Goal: Transaction & Acquisition: Purchase product/service

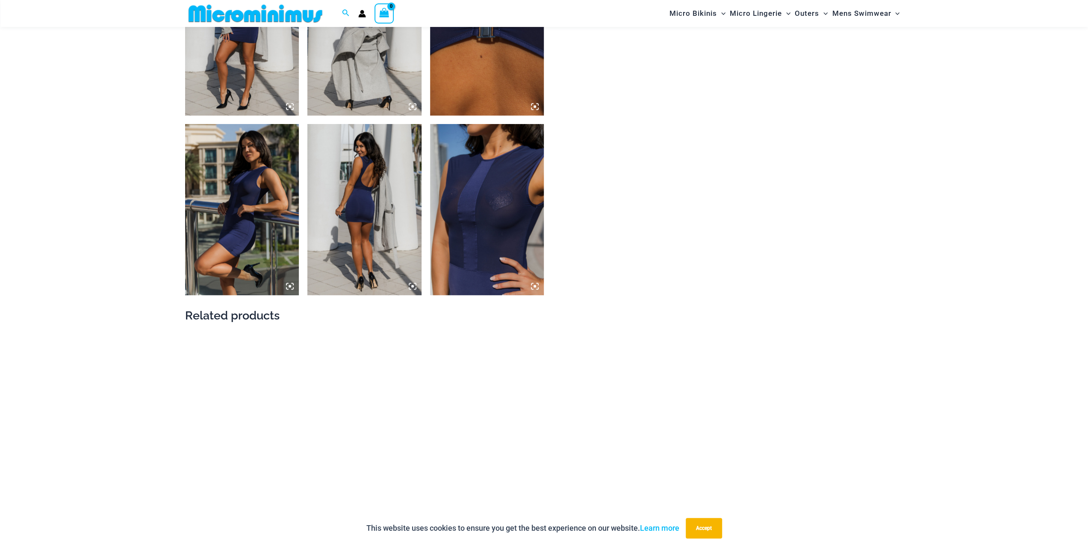
scroll to position [891, 0]
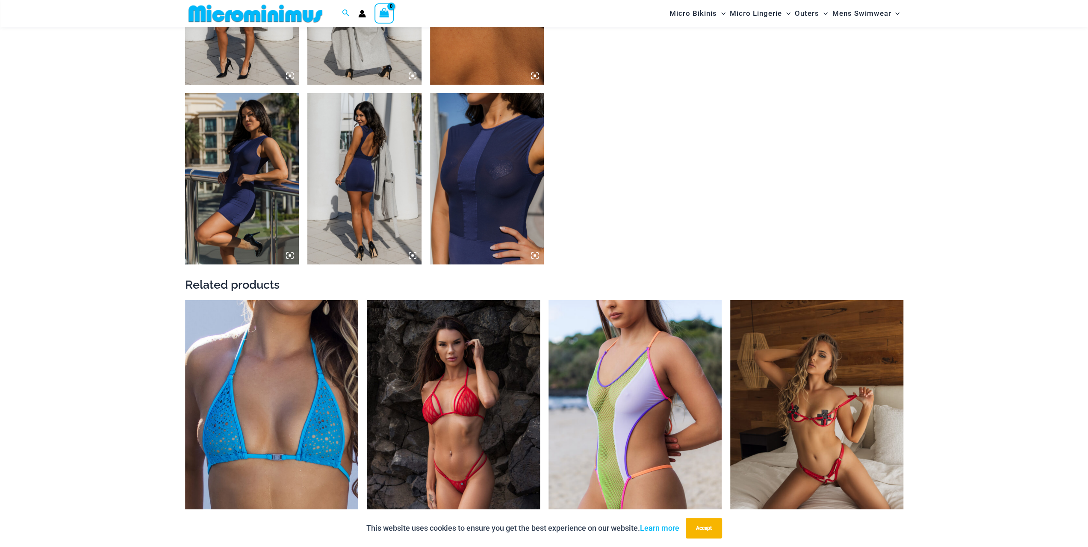
click at [474, 165] on img at bounding box center [487, 178] width 114 height 171
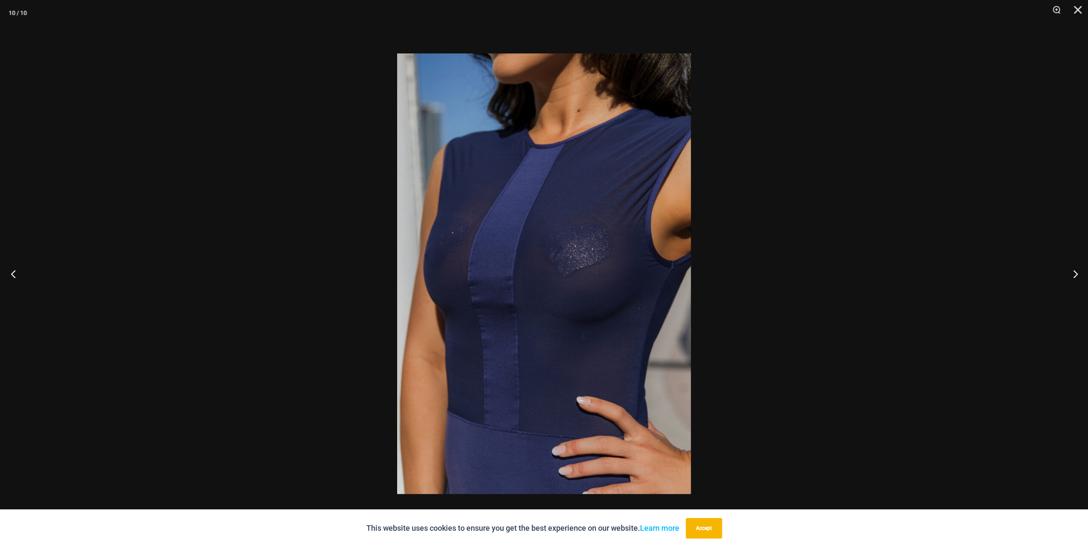
click at [12, 275] on button "Previous" at bounding box center [16, 273] width 32 height 43
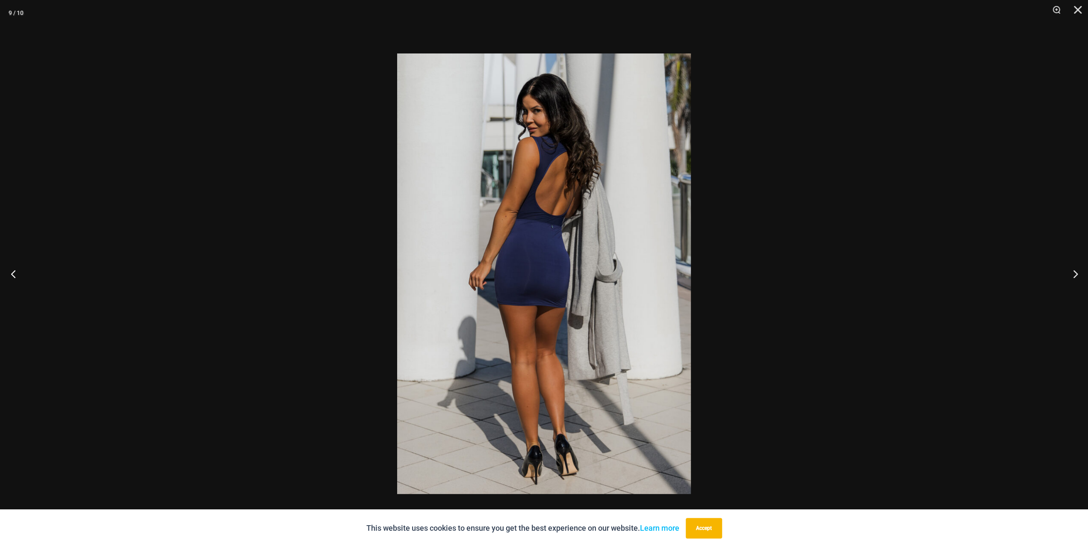
click at [12, 275] on button "Previous" at bounding box center [16, 273] width 32 height 43
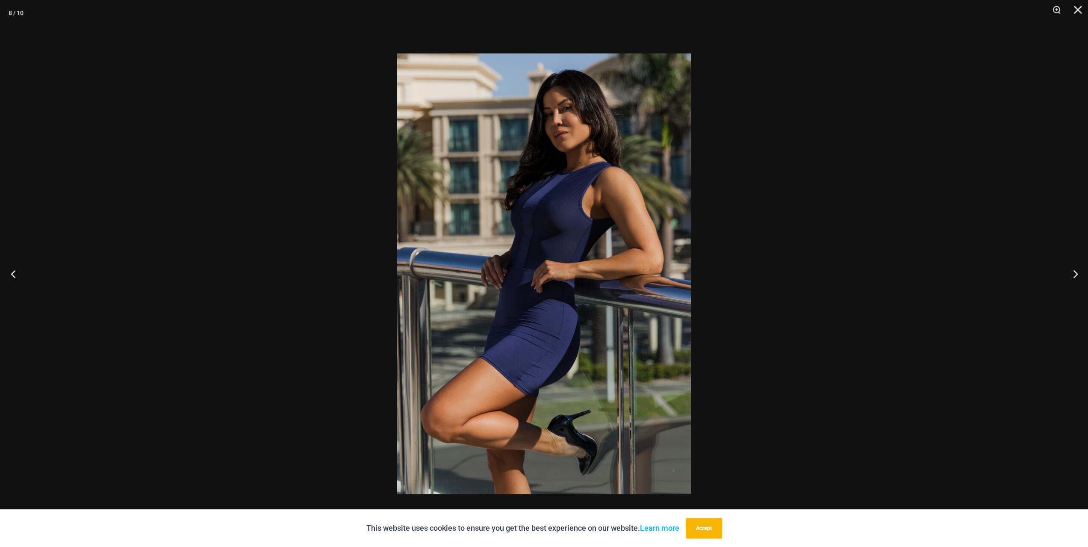
click at [12, 275] on button "Previous" at bounding box center [16, 273] width 32 height 43
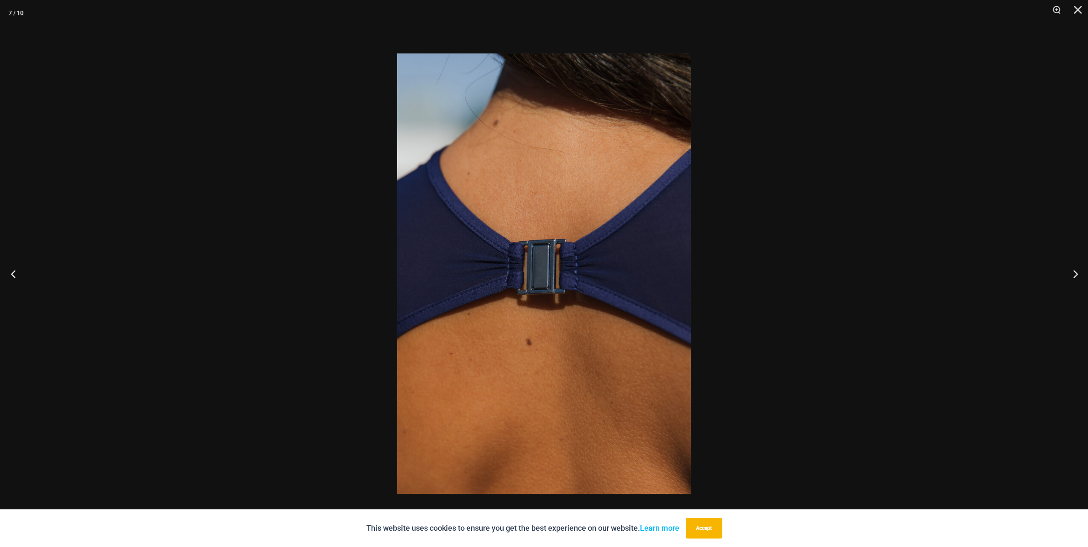
click at [12, 275] on button "Previous" at bounding box center [16, 273] width 32 height 43
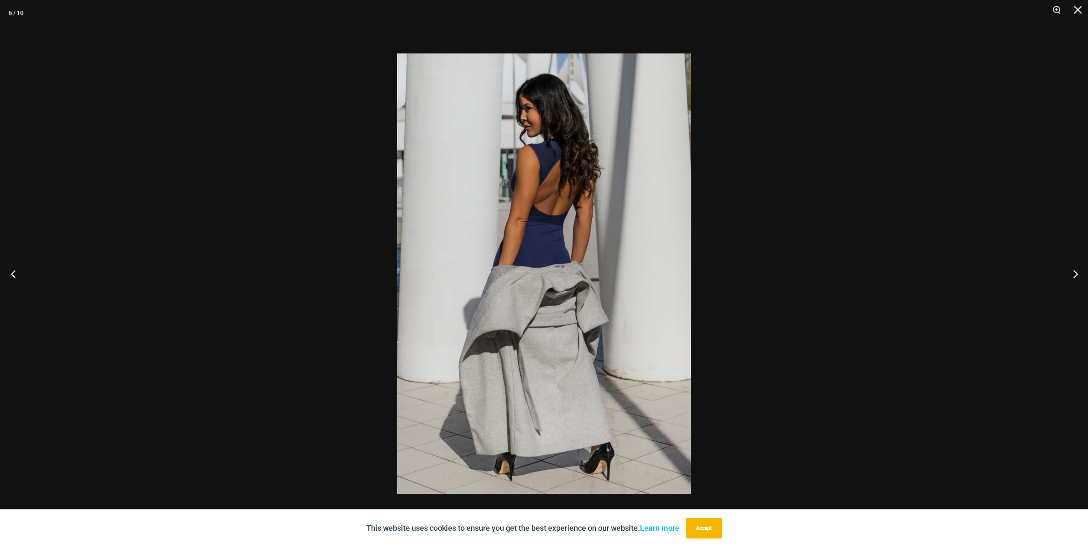
click at [12, 275] on button "Previous" at bounding box center [16, 273] width 32 height 43
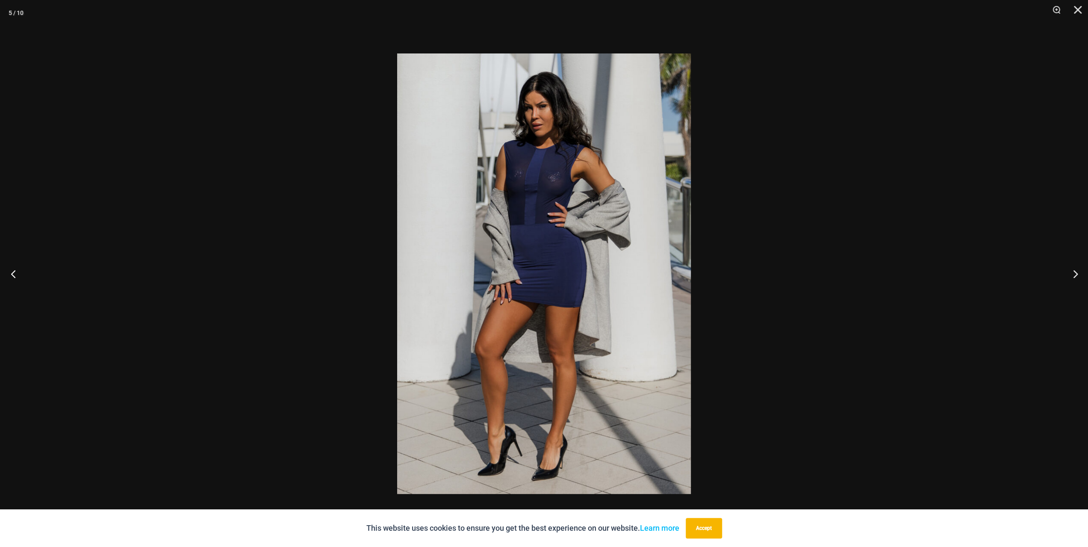
click at [12, 275] on button "Previous" at bounding box center [16, 273] width 32 height 43
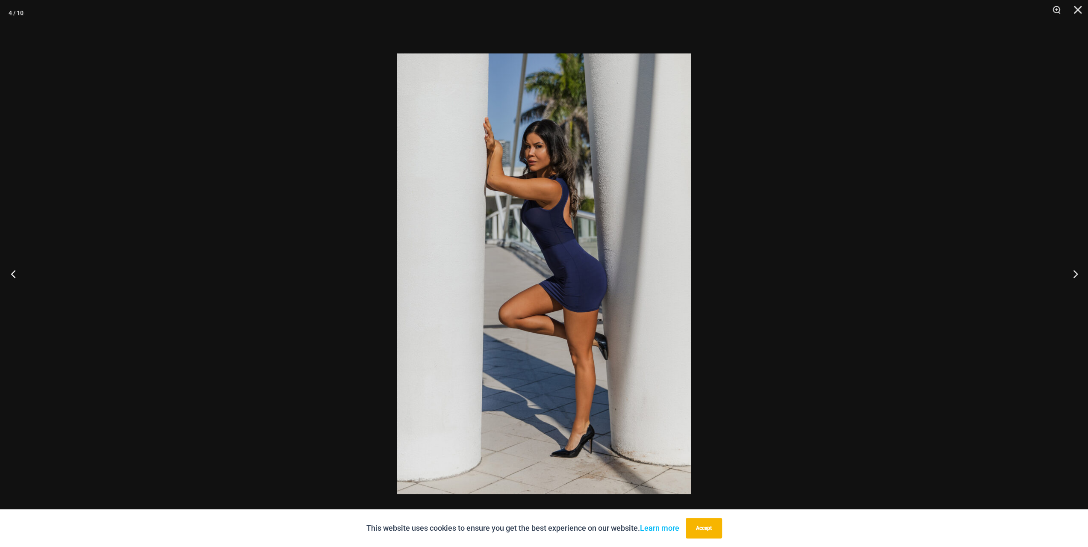
click at [12, 275] on button "Previous" at bounding box center [16, 273] width 32 height 43
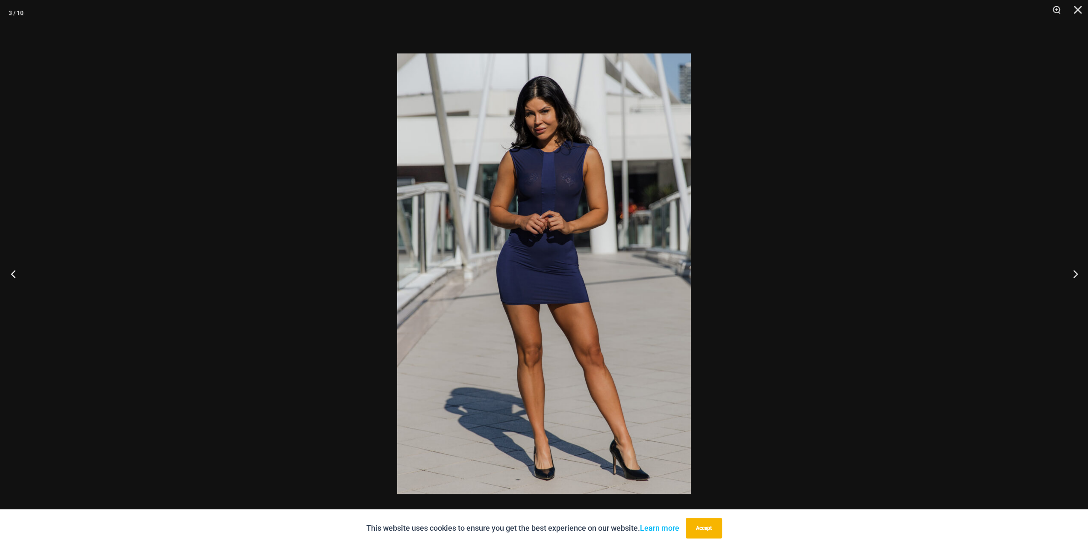
click at [12, 275] on button "Previous" at bounding box center [16, 273] width 32 height 43
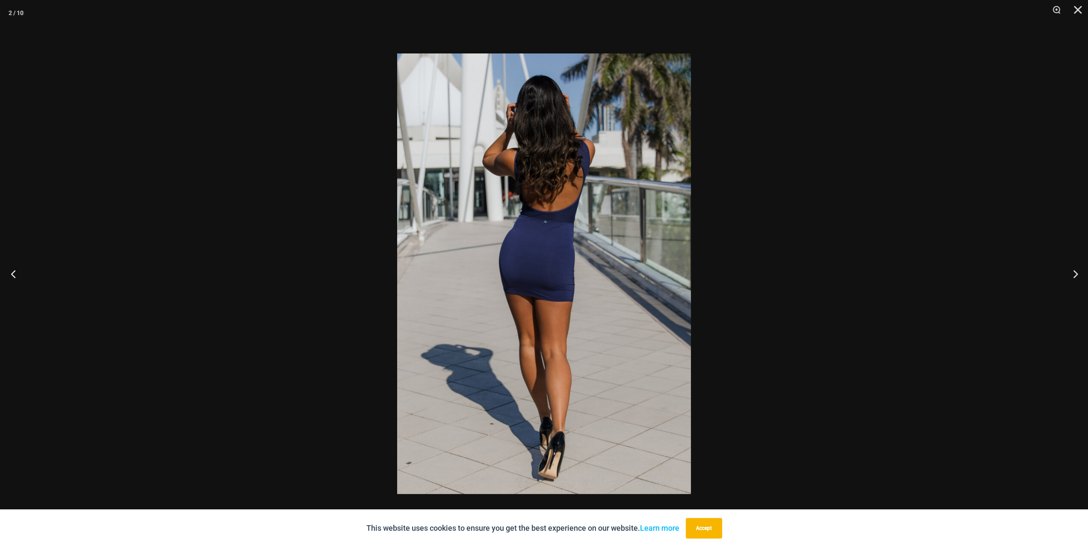
click at [12, 275] on button "Previous" at bounding box center [16, 273] width 32 height 43
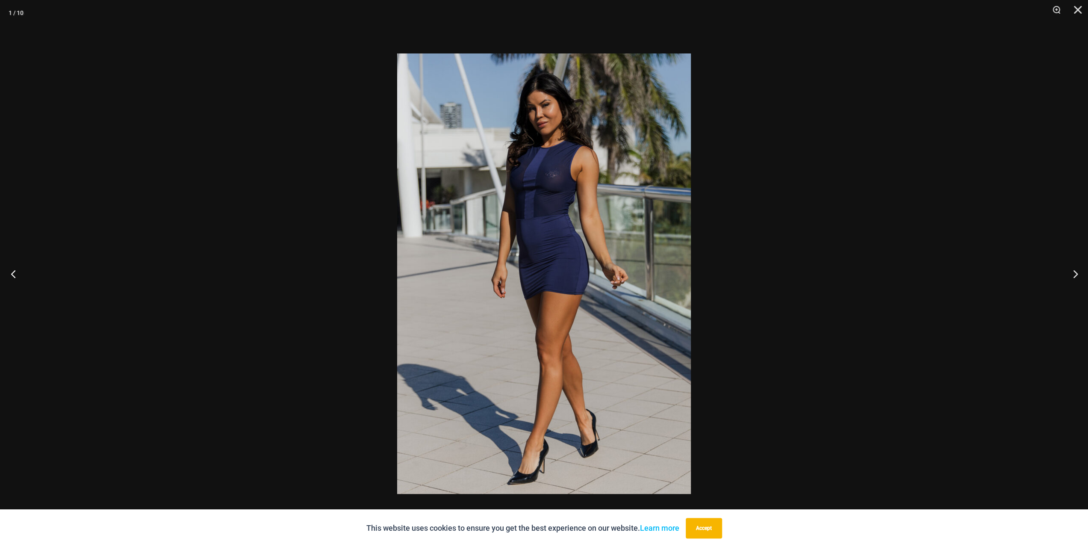
click at [12, 275] on button "Previous" at bounding box center [16, 273] width 32 height 43
